Goal: Task Accomplishment & Management: Manage account settings

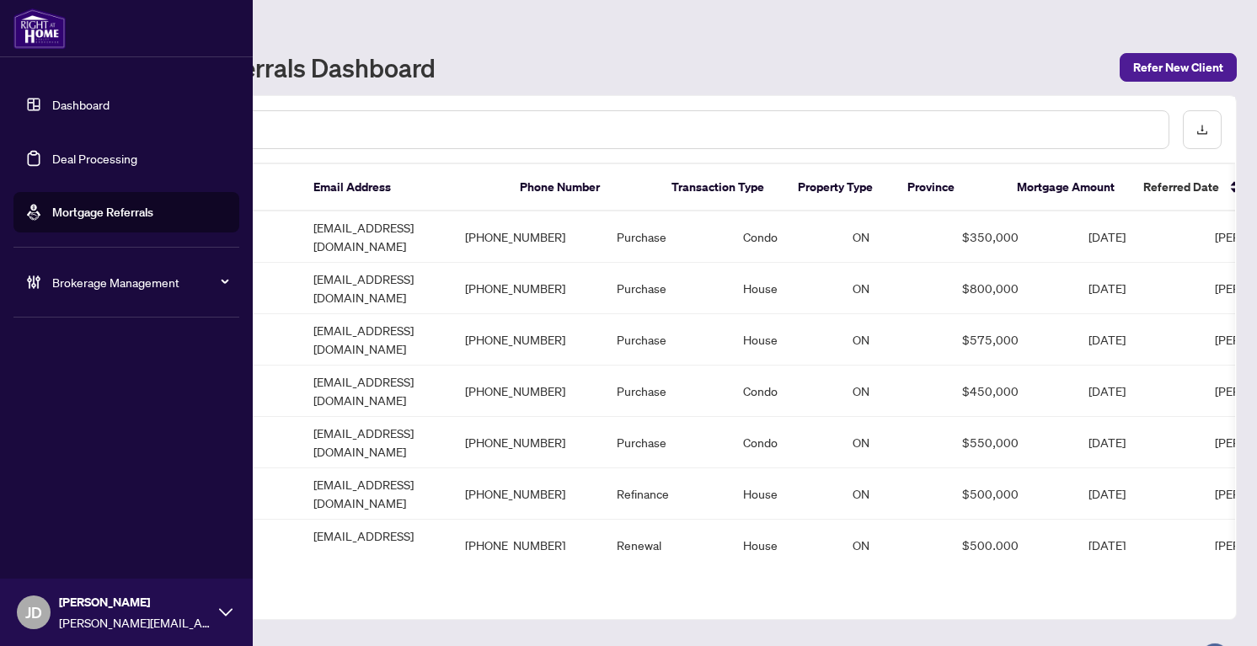
click at [88, 283] on span "Brokerage Management" at bounding box center [139, 282] width 175 height 19
click at [85, 410] on link "Manage Agents" at bounding box center [76, 403] width 83 height 15
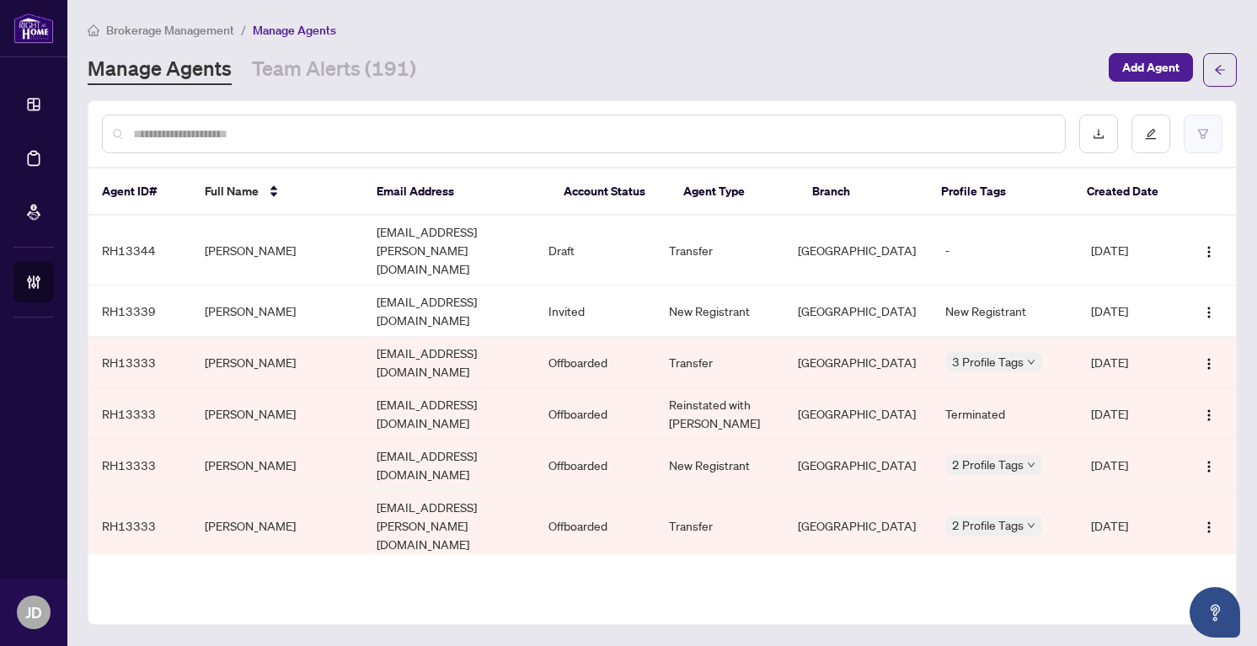
click at [1212, 136] on button "button" at bounding box center [1203, 134] width 39 height 39
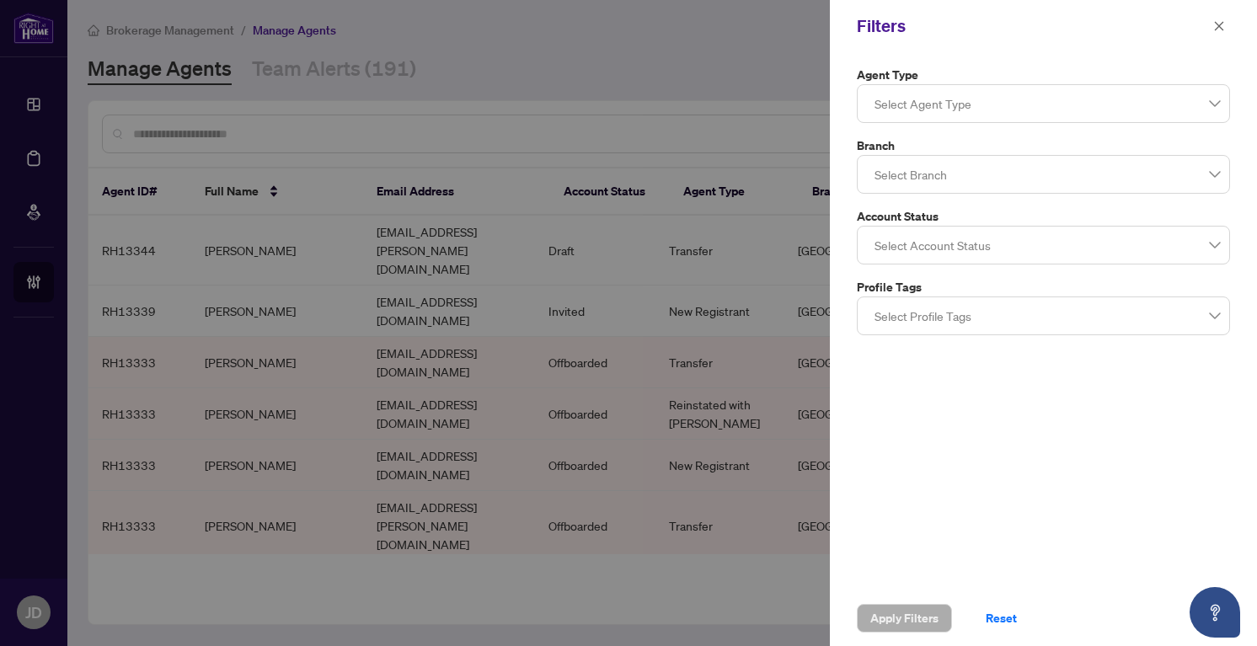
click at [1038, 90] on div at bounding box center [1043, 103] width 351 height 30
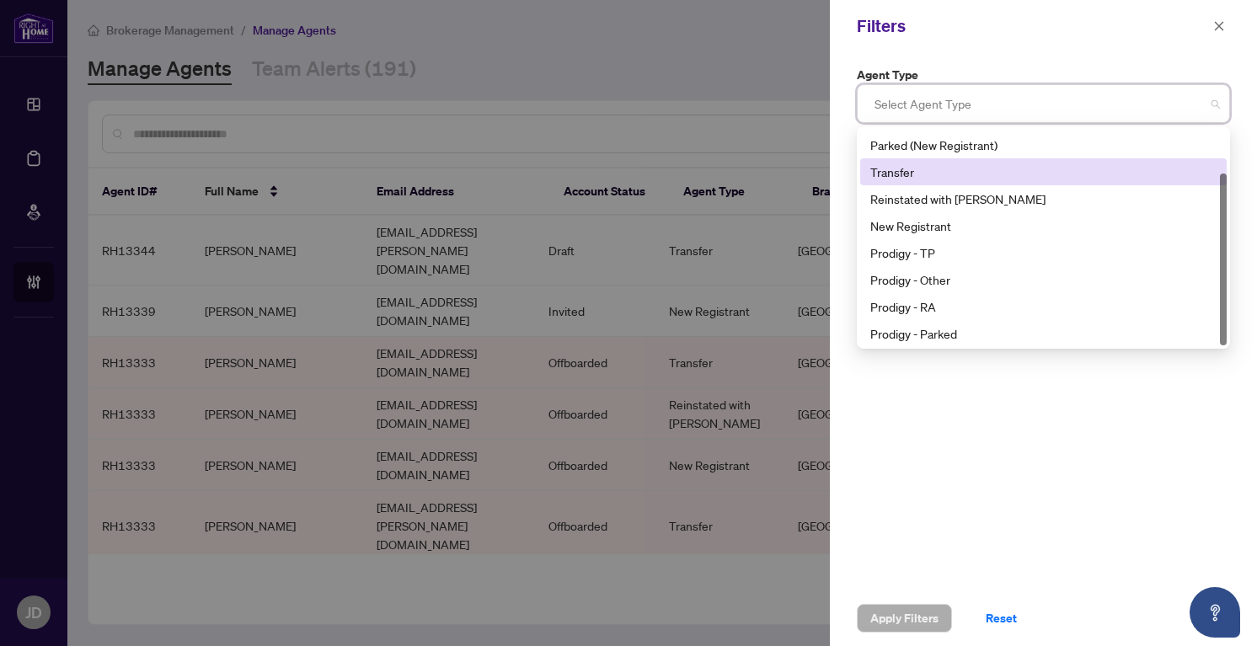
scroll to position [54, 0]
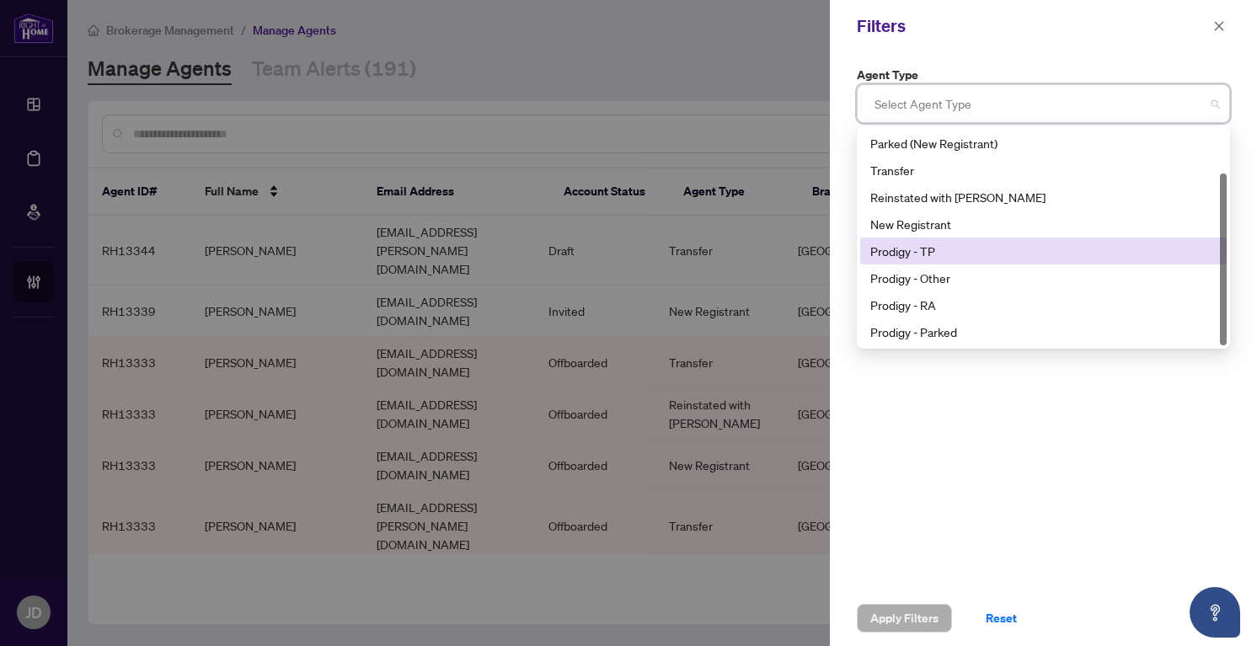
click at [966, 252] on div "Prodigy - TP" at bounding box center [1043, 251] width 346 height 19
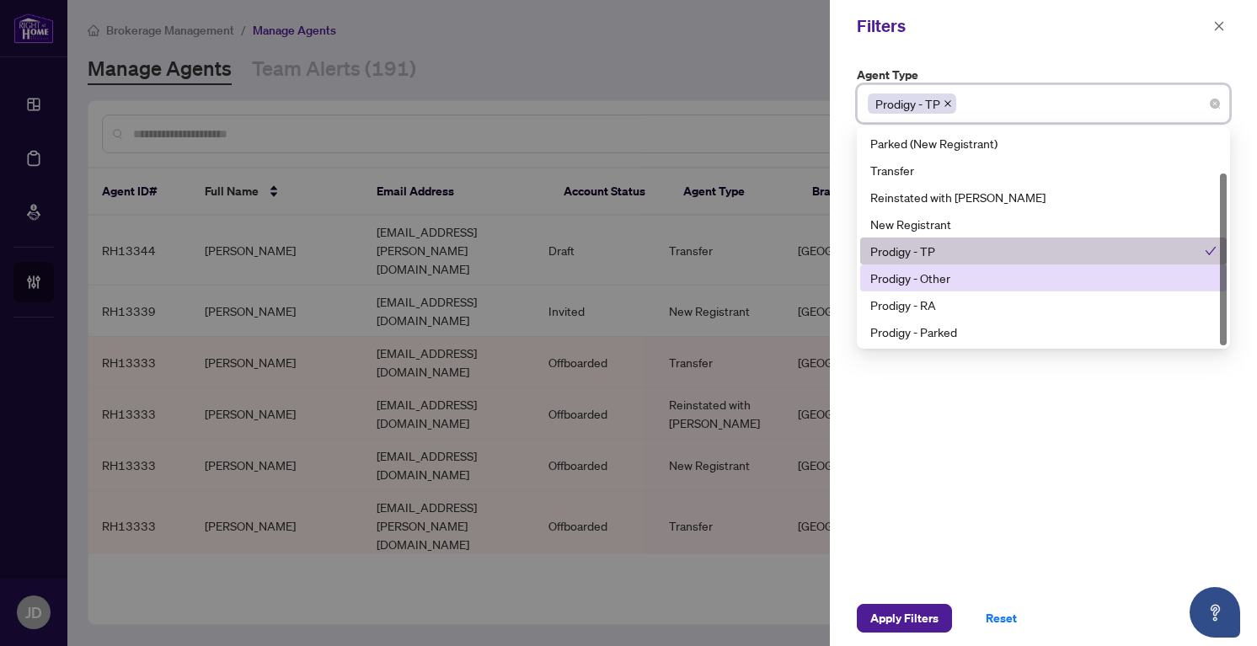
click at [966, 271] on div "Prodigy - Other" at bounding box center [1043, 278] width 346 height 19
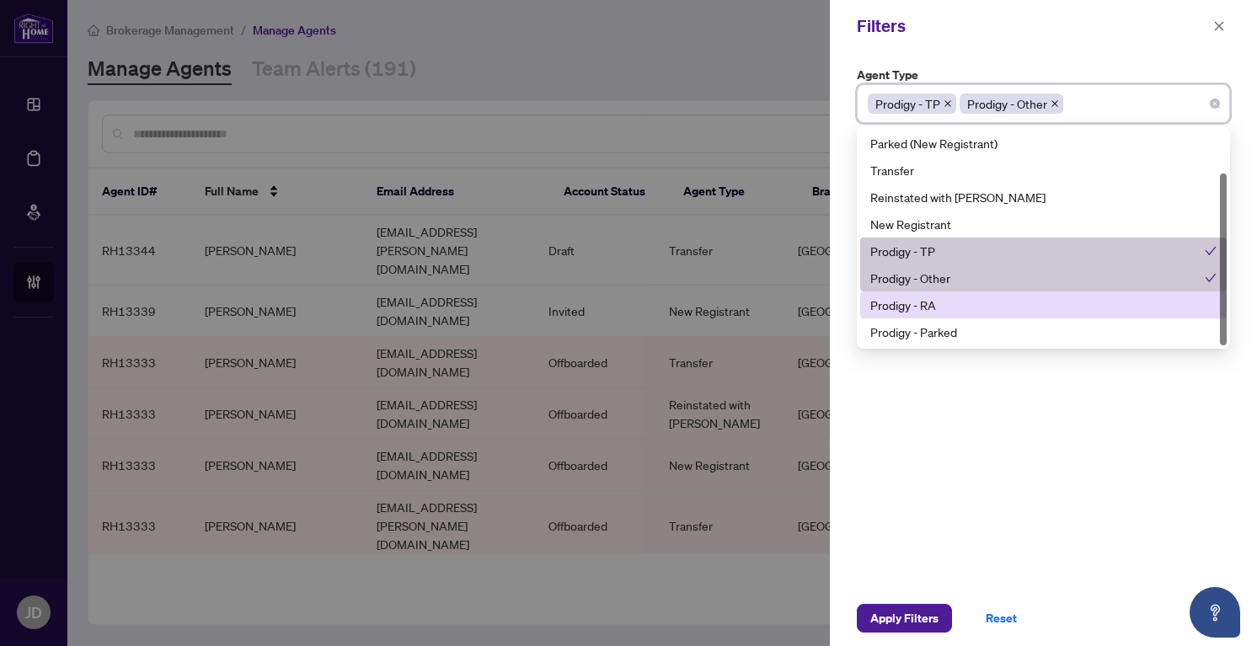
click at [964, 296] on div "Prodigy - RA" at bounding box center [1043, 305] width 346 height 19
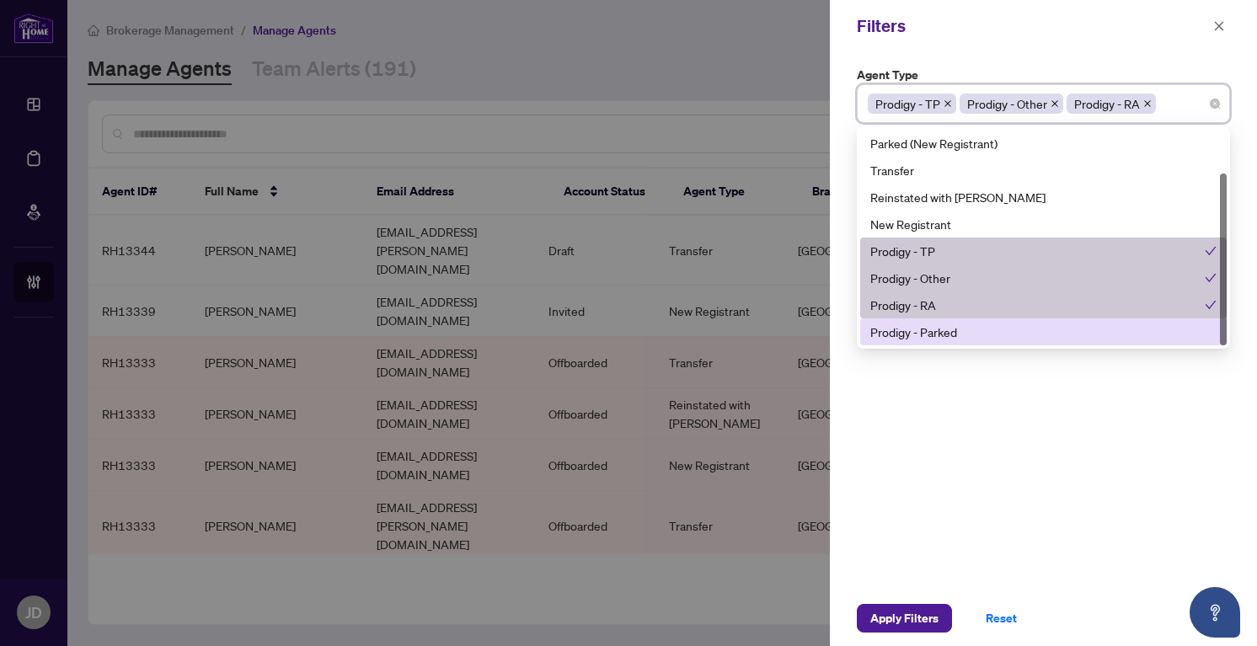
click at [959, 334] on div "Prodigy - Parked" at bounding box center [1043, 332] width 346 height 19
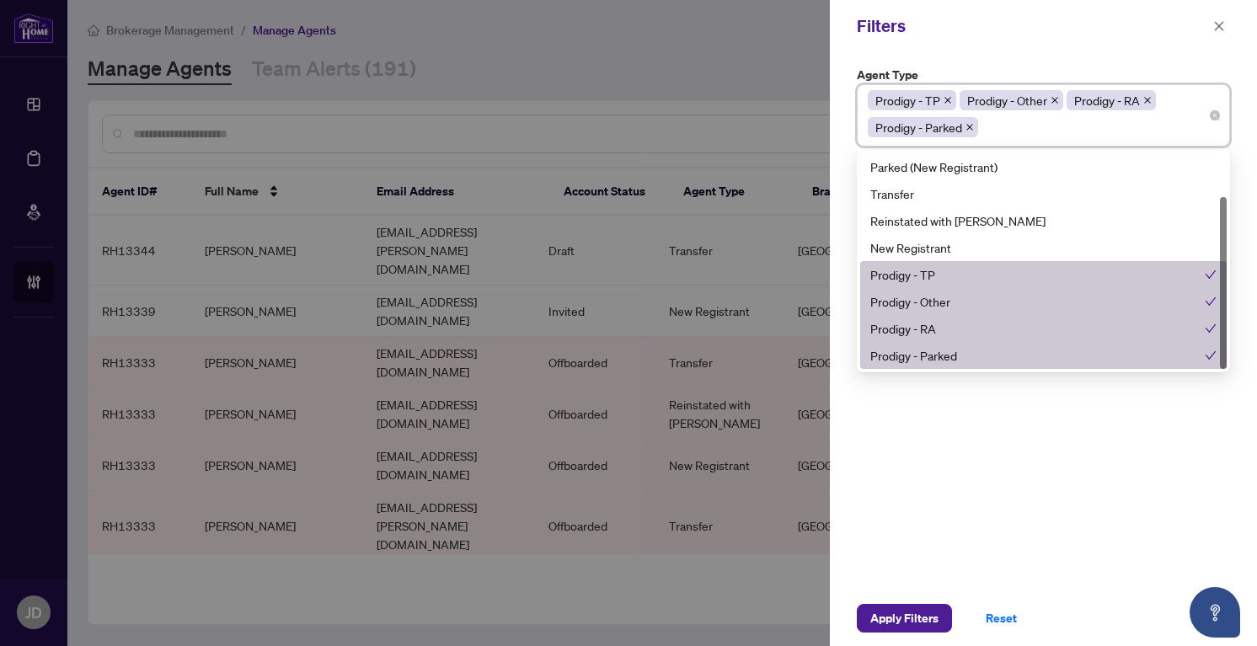
click at [935, 479] on div "Agent Type Prodigy - TP Prodigy - Other Prodigy - RA Prodigy - Parked 11 13 Par…" at bounding box center [1043, 321] width 427 height 538
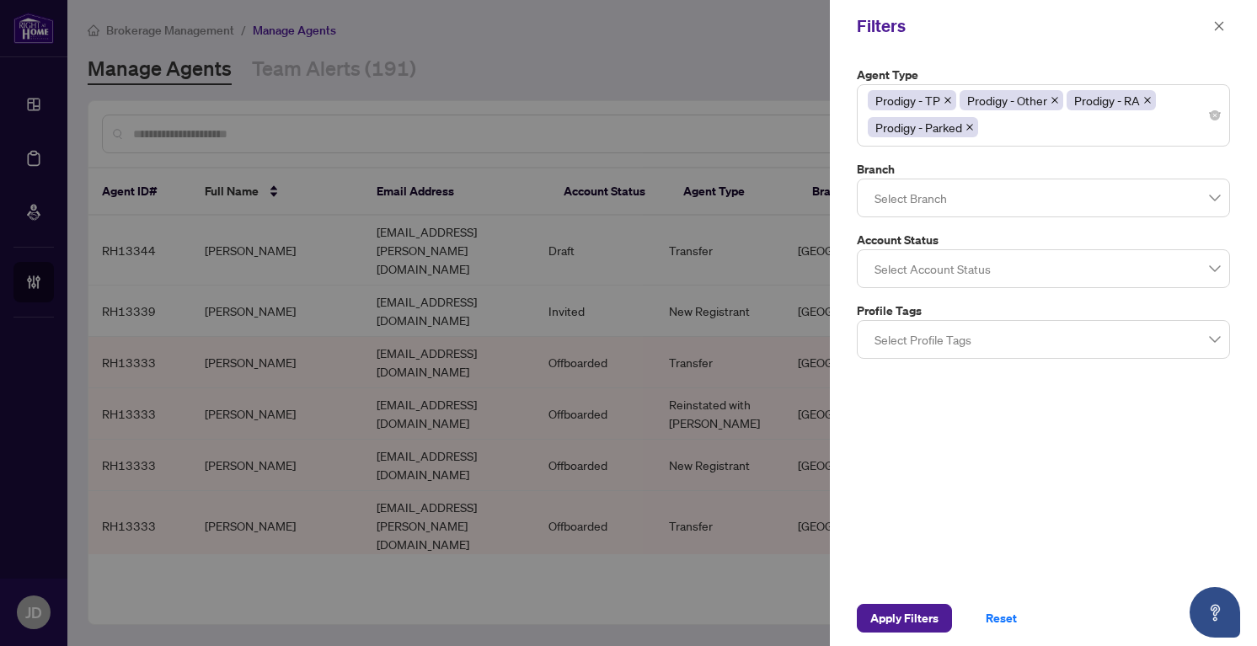
click at [1003, 272] on div at bounding box center [1043, 269] width 351 height 30
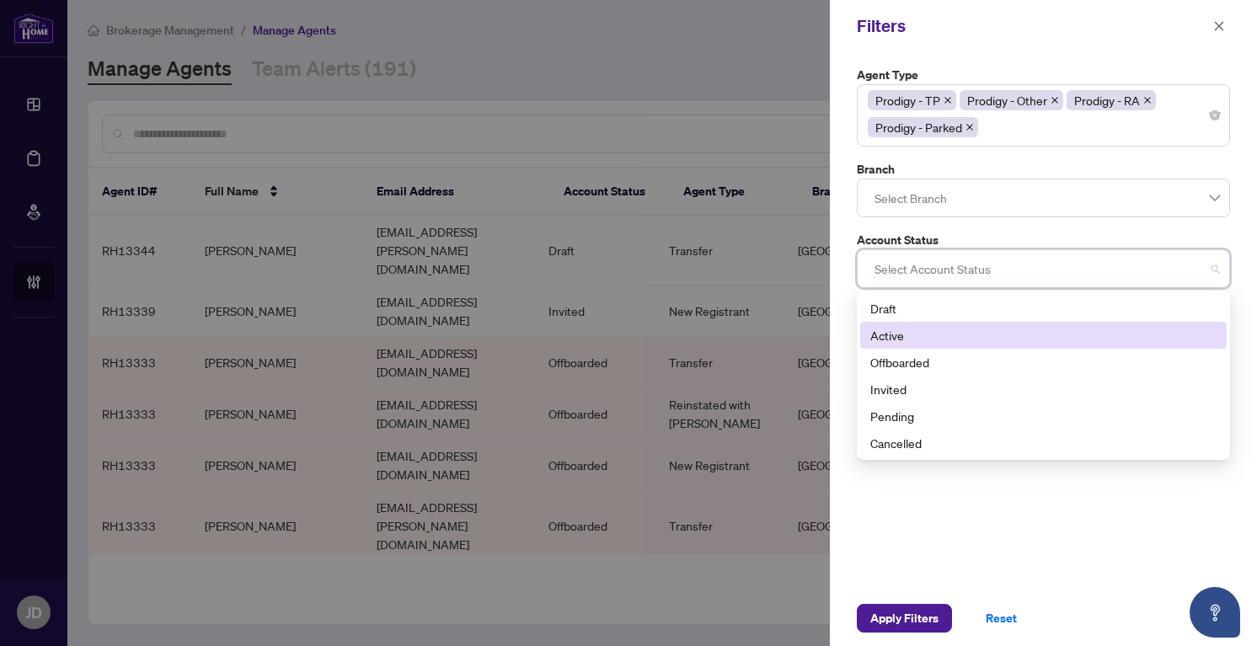
click at [969, 329] on div "Active" at bounding box center [1043, 335] width 346 height 19
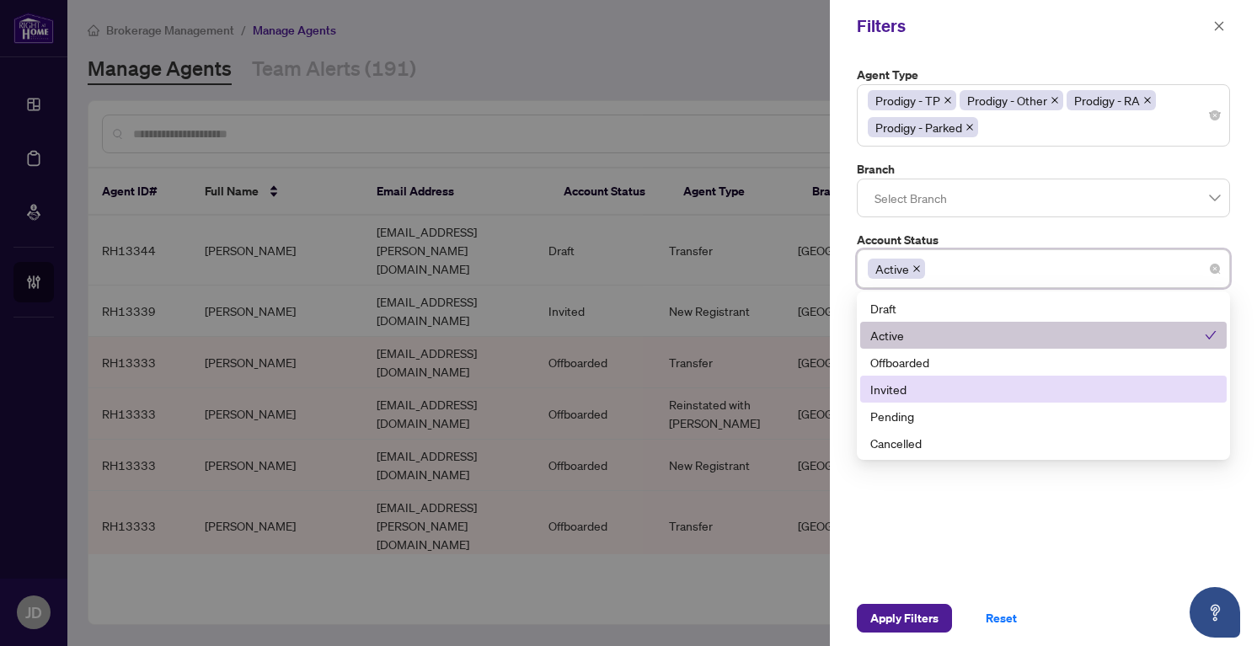
click at [950, 385] on div "Invited" at bounding box center [1043, 389] width 346 height 19
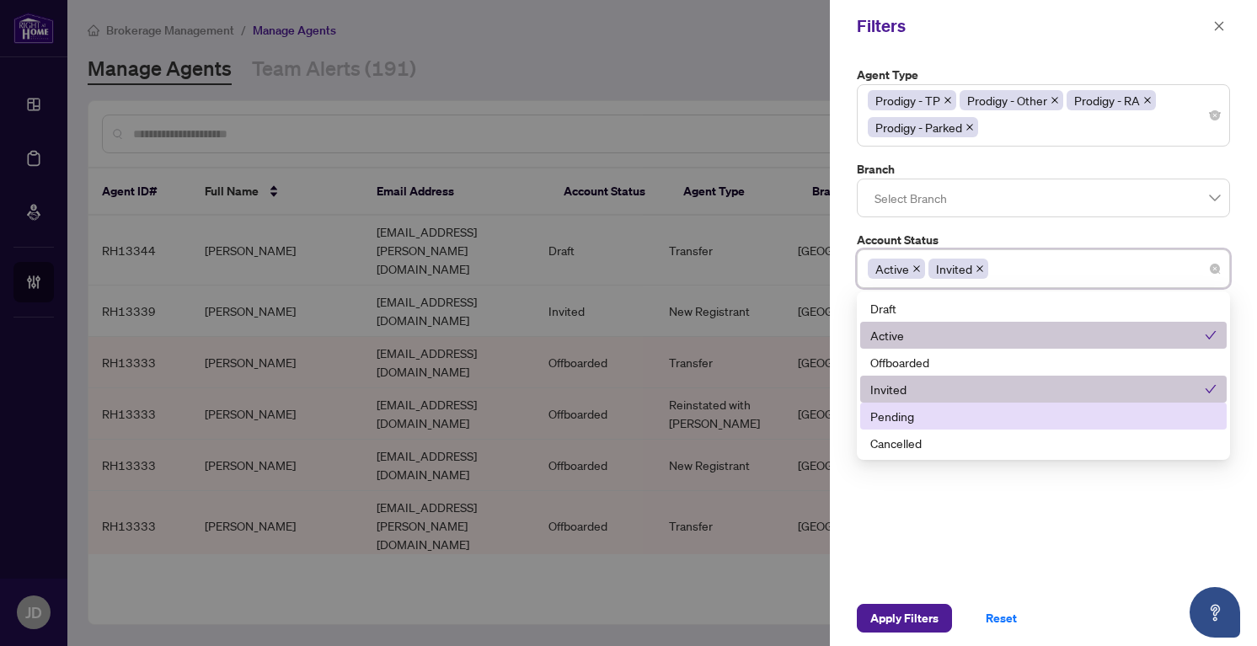
click at [941, 421] on div "Pending" at bounding box center [1043, 416] width 346 height 19
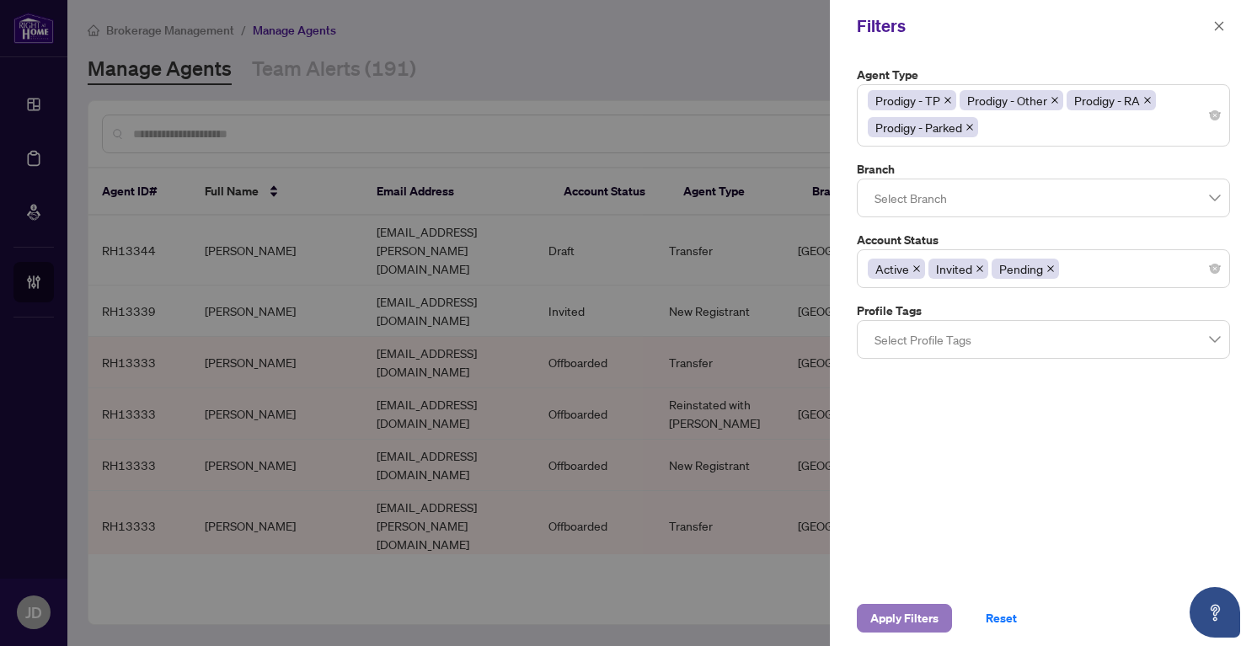
click at [905, 608] on span "Apply Filters" at bounding box center [904, 618] width 68 height 27
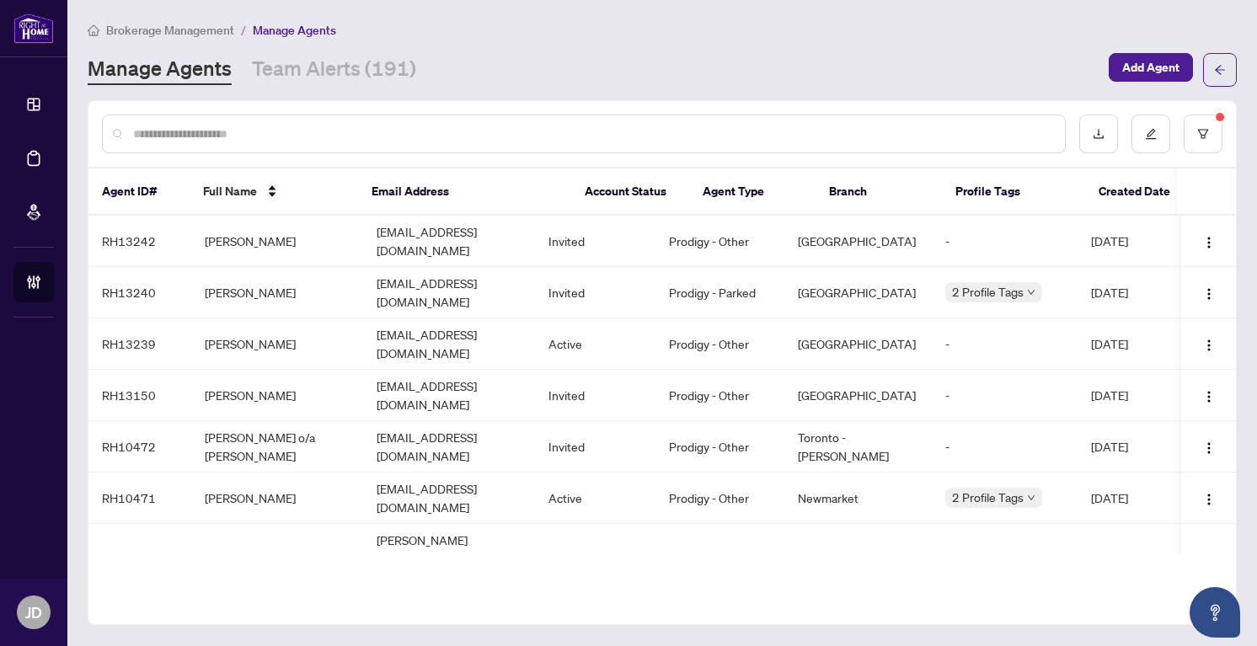
click at [899, 587] on div "Agent ID# Full Name Email Address Account Status Agent Type Branch Profile Tags…" at bounding box center [662, 362] width 1149 height 525
click at [1098, 132] on icon "download" at bounding box center [1099, 134] width 10 height 9
